Goal: Task Accomplishment & Management: Check status

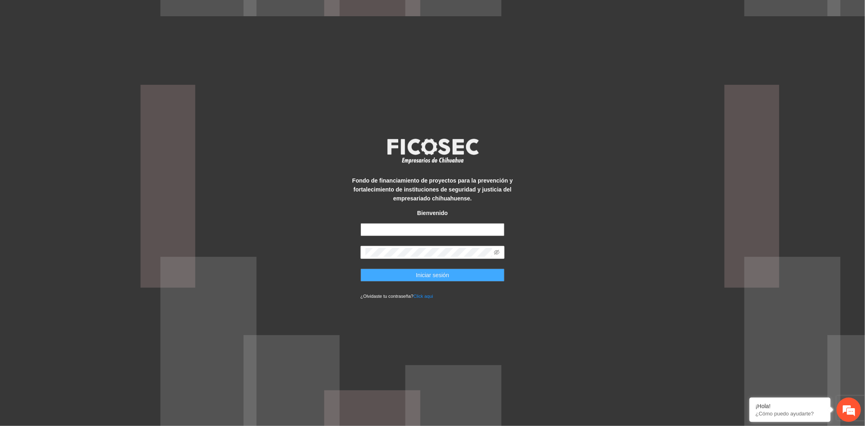
type input "**********"
click at [436, 276] on span "Iniciar sesión" at bounding box center [432, 274] width 33 height 9
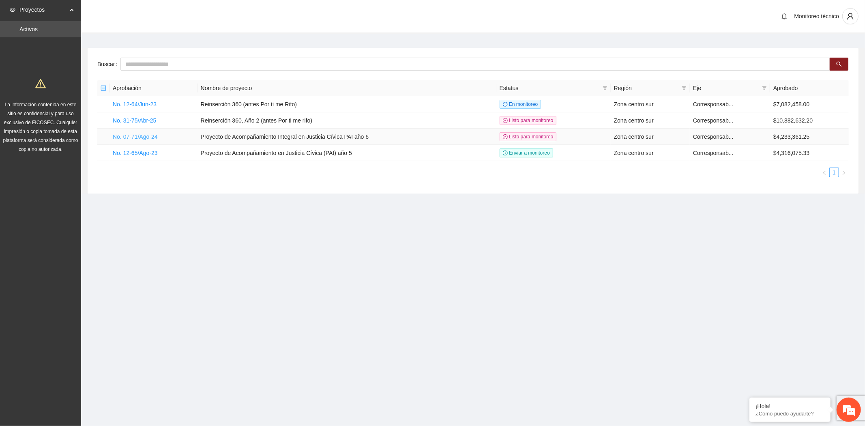
click at [142, 139] on link "No. 07-71/Ago-24" at bounding box center [135, 136] width 45 height 6
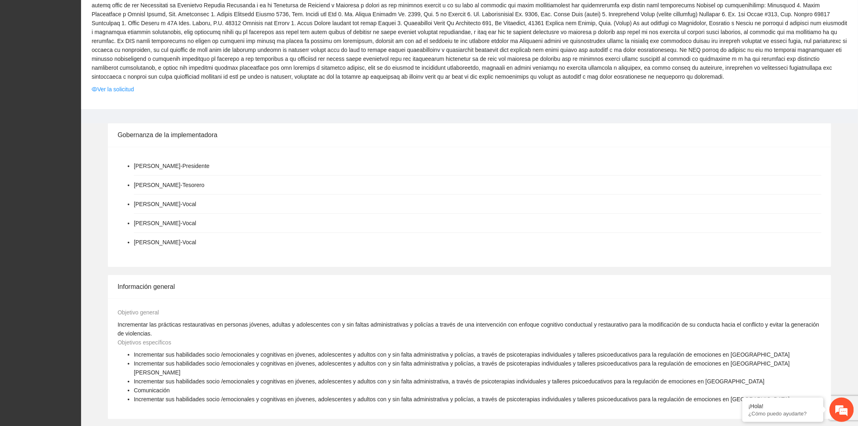
scroll to position [429, 0]
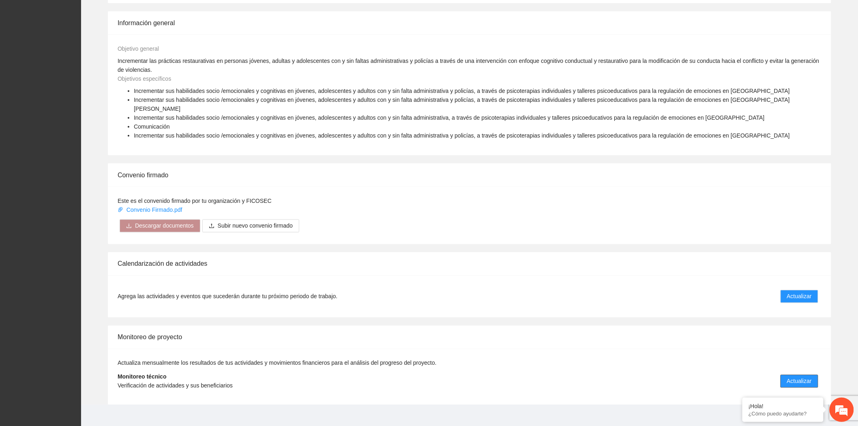
click at [793, 377] on span "Actualizar" at bounding box center [799, 381] width 25 height 9
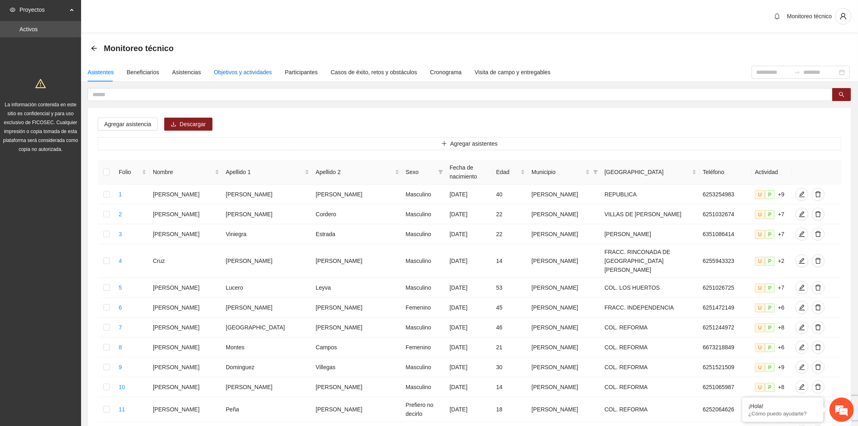
click at [240, 68] on div "Objetivos y actividades" at bounding box center [243, 72] width 58 height 9
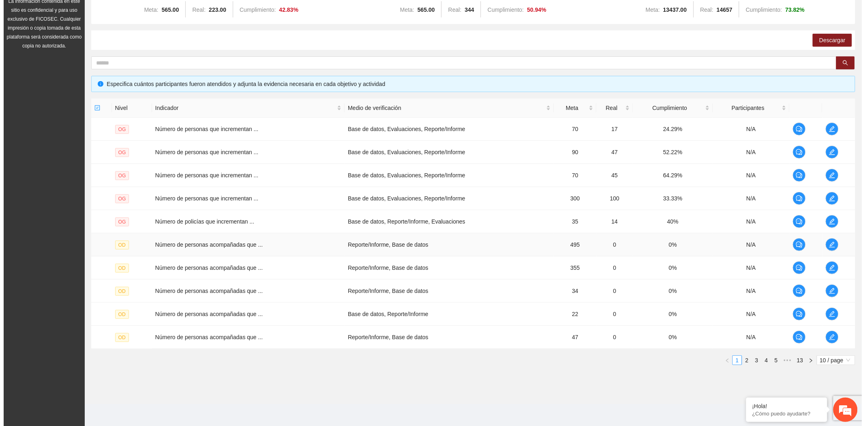
scroll to position [104, 0]
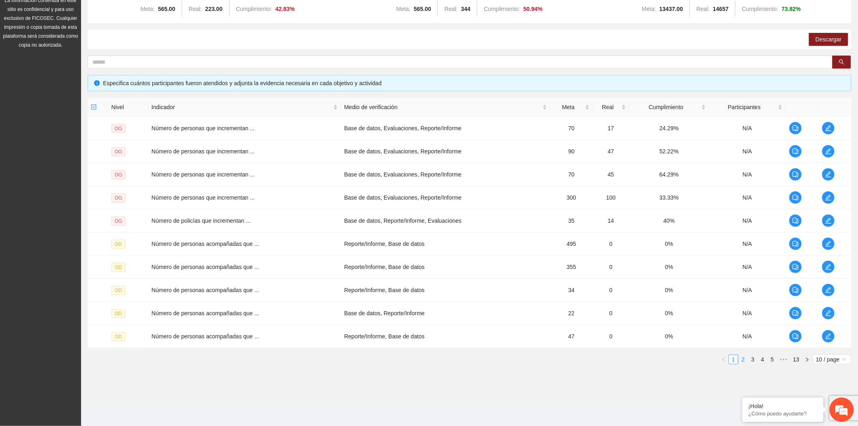
click at [743, 361] on link "2" at bounding box center [743, 359] width 9 height 9
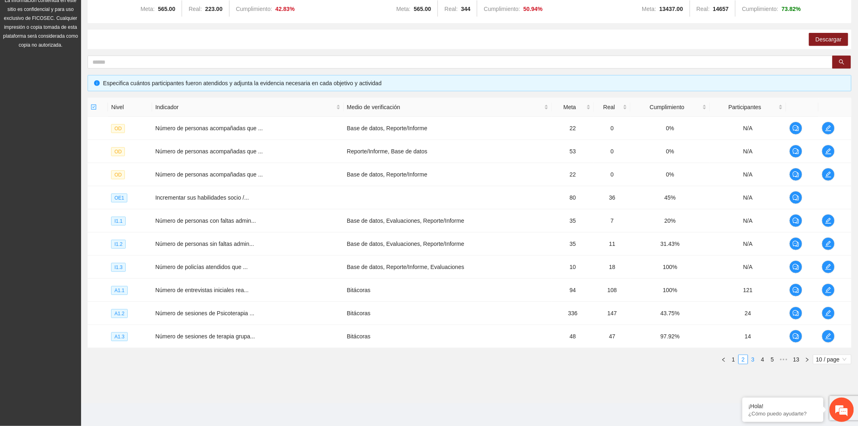
click at [752, 359] on link "3" at bounding box center [753, 359] width 9 height 9
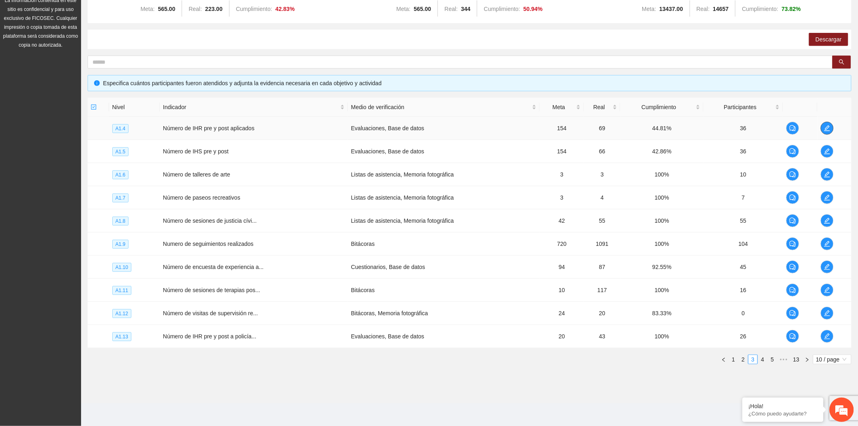
click at [827, 128] on icon "edit" at bounding box center [827, 128] width 6 height 6
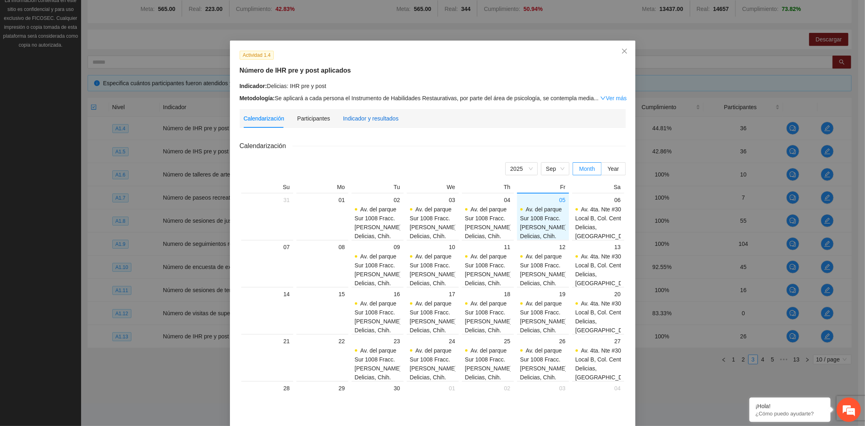
click at [353, 119] on div "Indicador y resultados" at bounding box center [371, 118] width 56 height 9
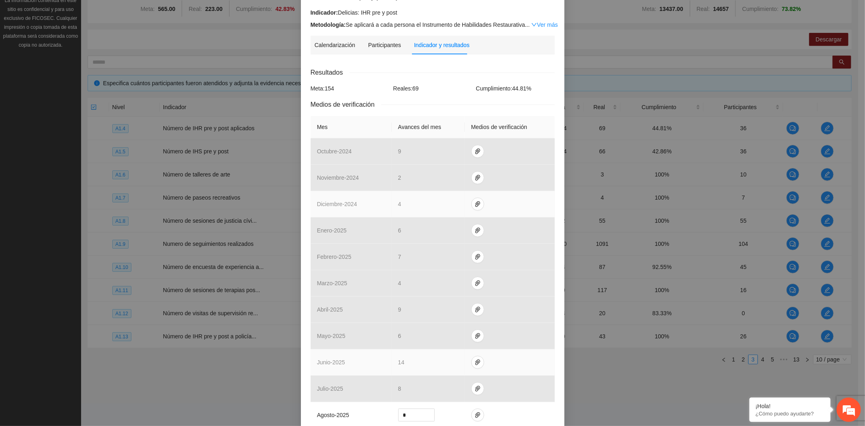
scroll to position [135, 0]
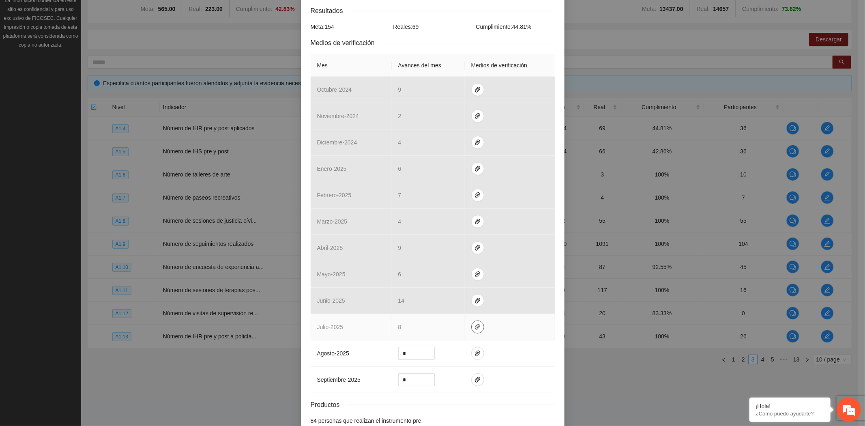
click at [474, 328] on icon "paper-clip" at bounding box center [477, 327] width 6 height 6
click at [476, 300] on link "1.4_Escalas de Afrontamiento_ok.zip" at bounding box center [475, 303] width 116 height 9
